Goal: Task Accomplishment & Management: Complete application form

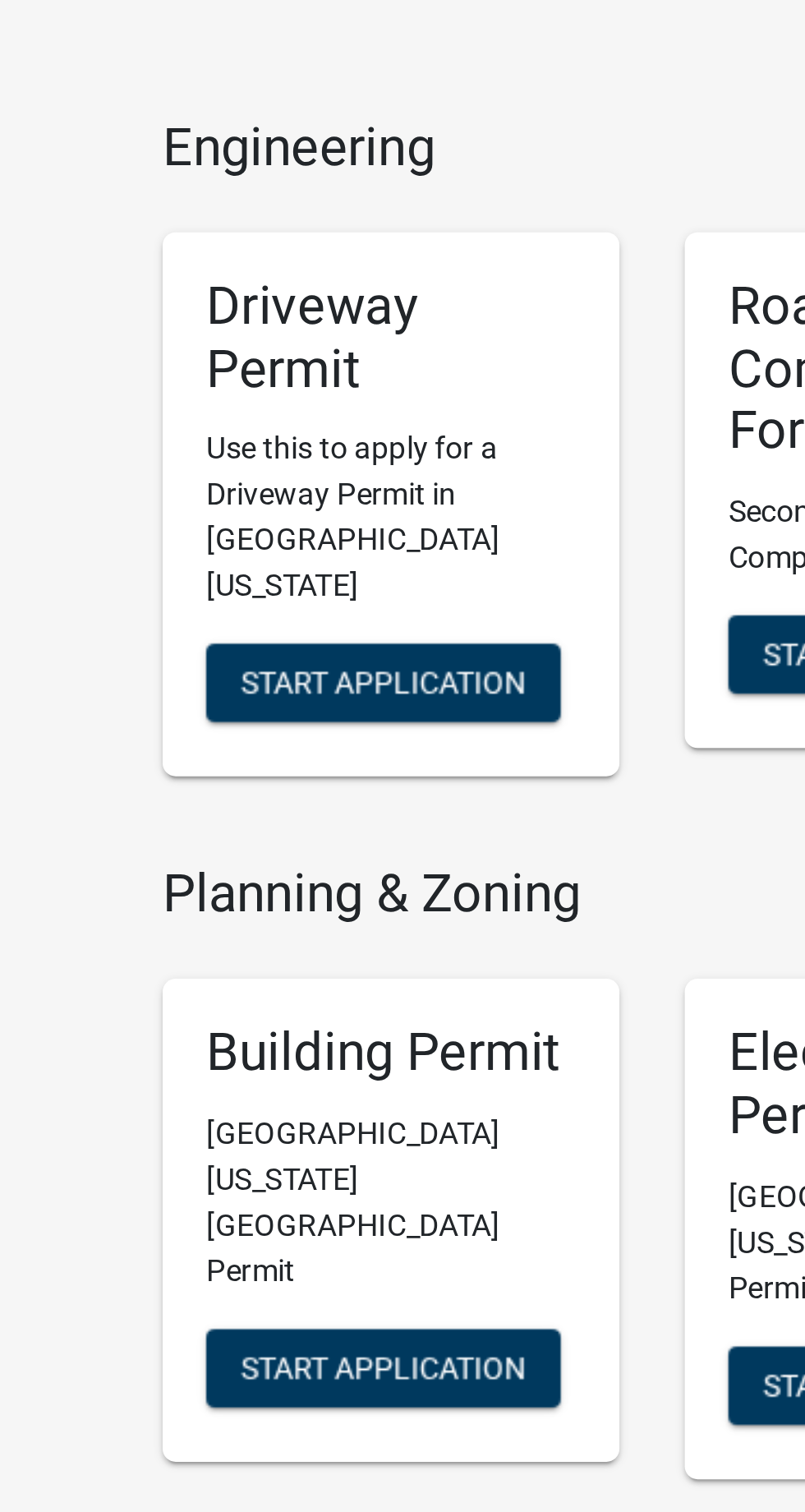
click at [218, 238] on p "Use this to apply for a Driveway Permit in [GEOGRAPHIC_DATA] [US_STATE]" at bounding box center [205, 269] width 139 height 69
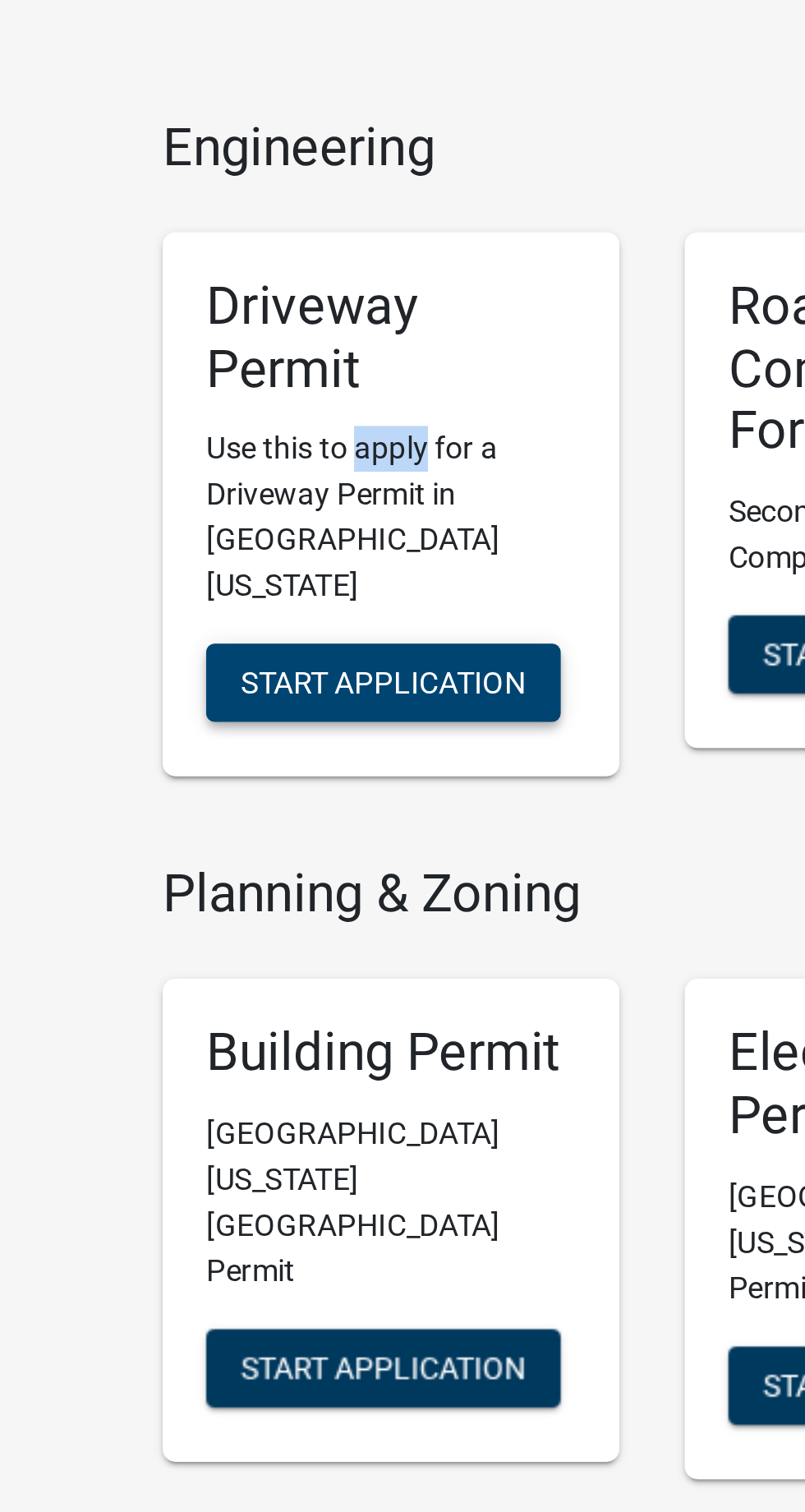
click at [230, 325] on span "Start Application" at bounding box center [202, 332] width 107 height 14
